Goal: Task Accomplishment & Management: Use online tool/utility

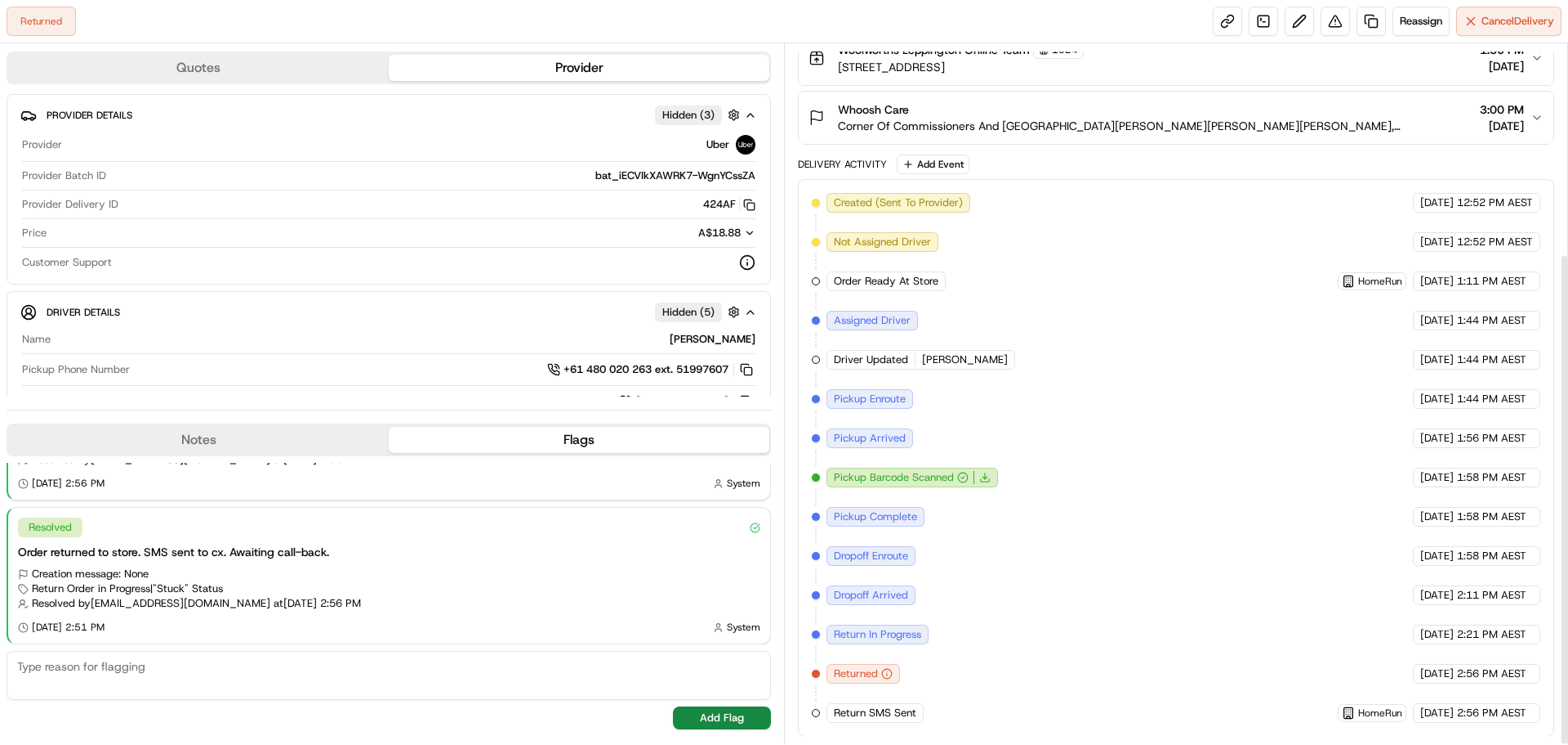
scroll to position [298, 0]
click at [1367, 25] on link at bounding box center [1371, 21] width 29 height 29
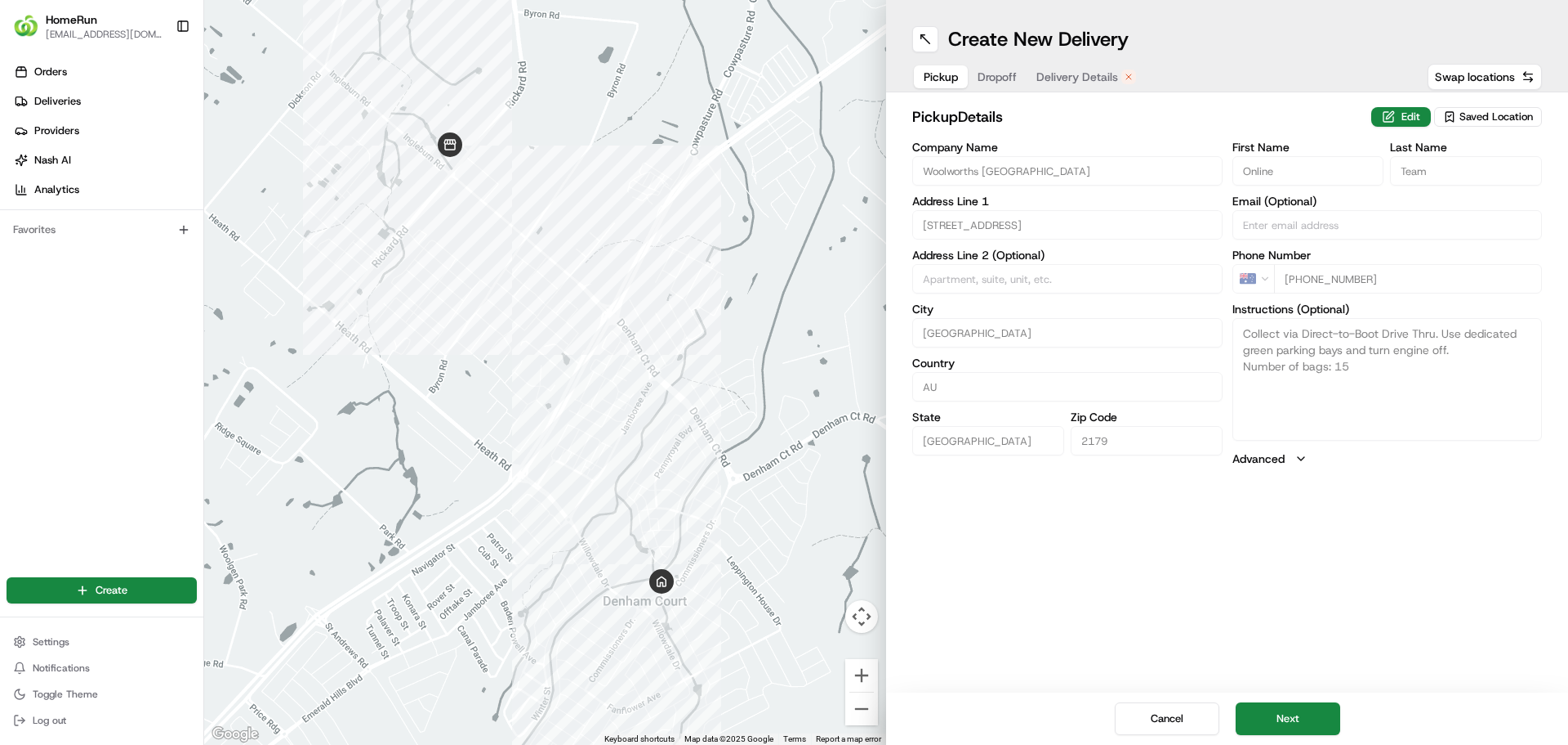
click at [1070, 86] on button "Delivery Details" at bounding box center [1087, 76] width 119 height 22
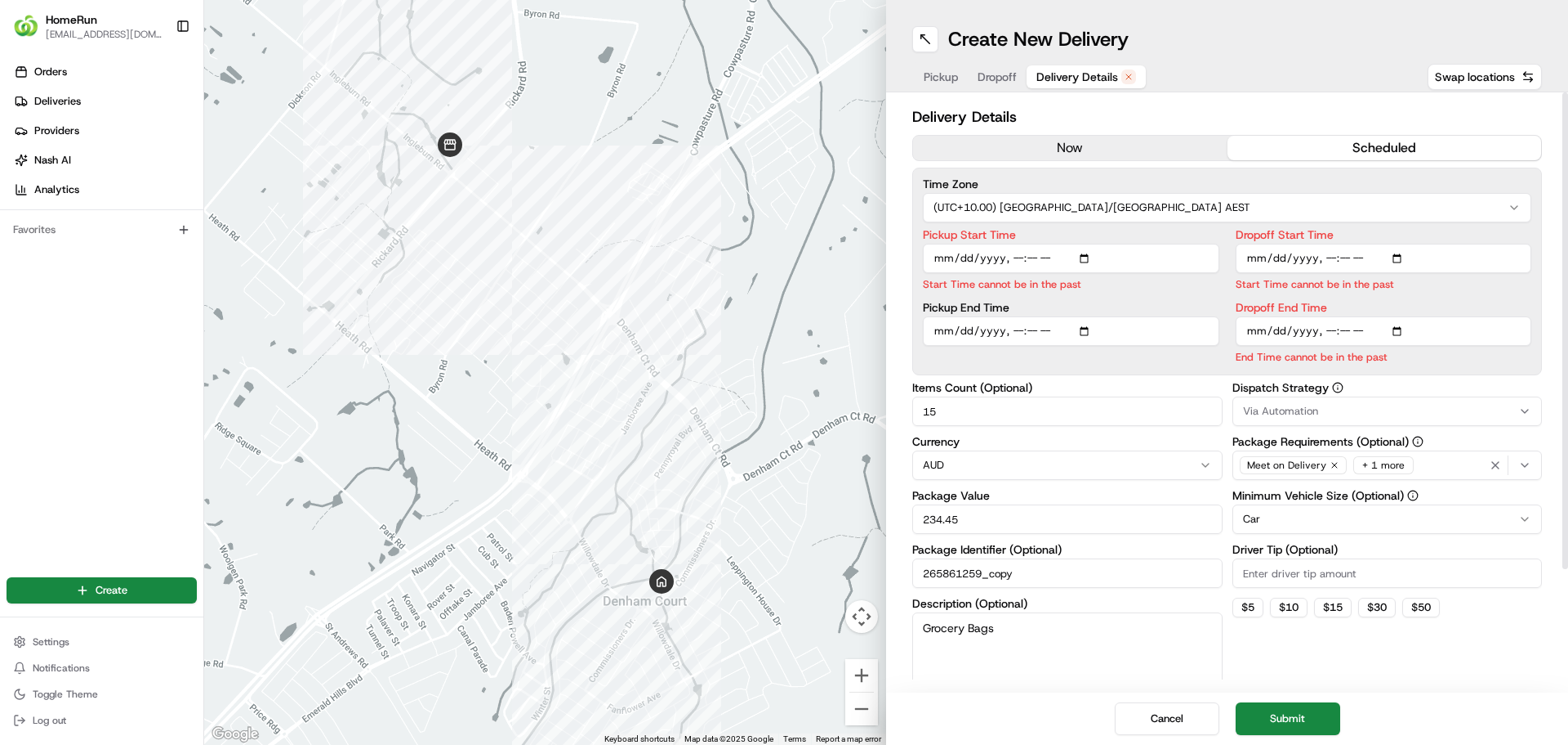
click at [1080, 137] on button "now" at bounding box center [1070, 147] width 315 height 24
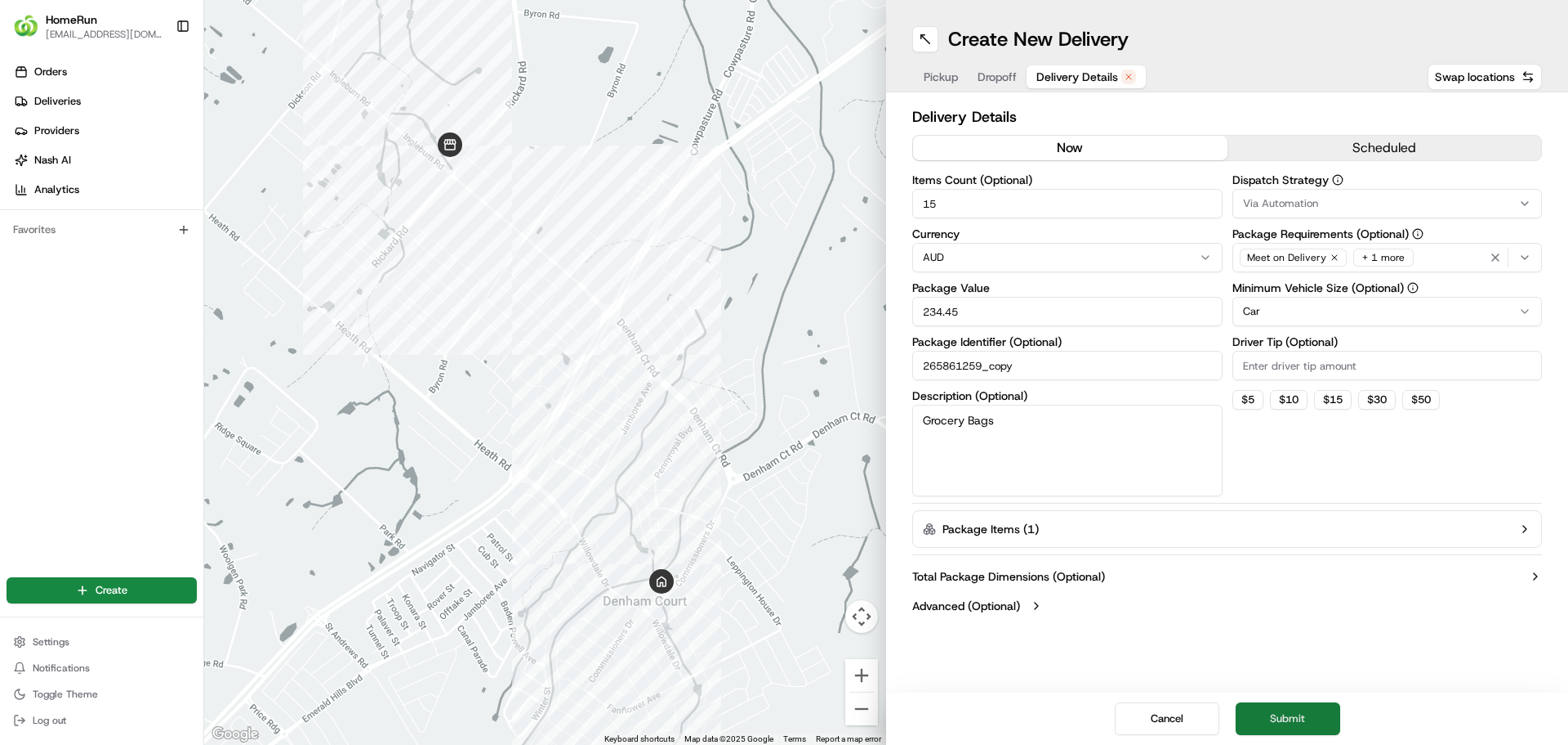
click at [1259, 708] on button "Submit" at bounding box center [1287, 719] width 104 height 33
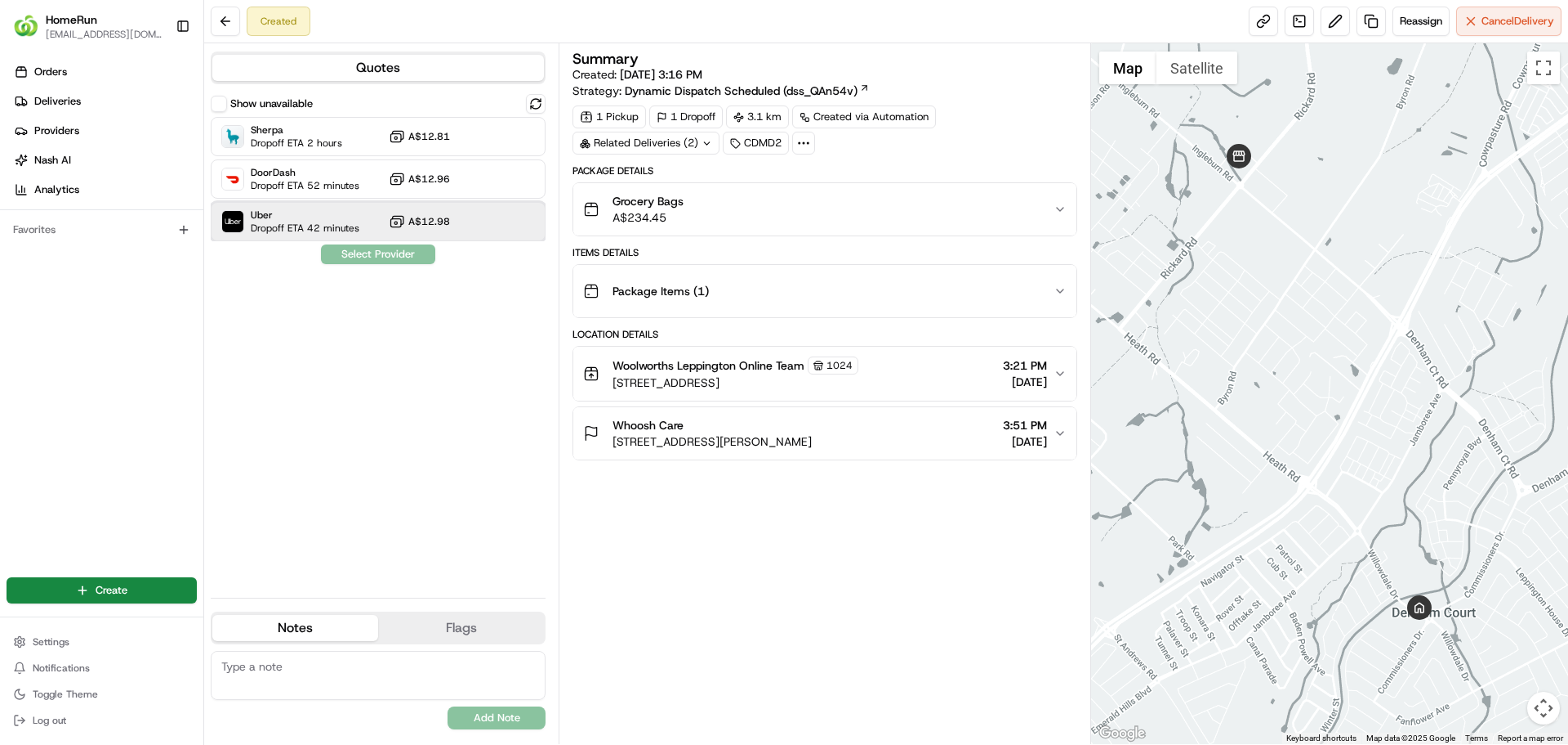
click at [276, 219] on span "Uber" at bounding box center [304, 215] width 108 height 13
click at [387, 258] on button "Assign Provider" at bounding box center [378, 255] width 116 height 20
